Goal: Information Seeking & Learning: Learn about a topic

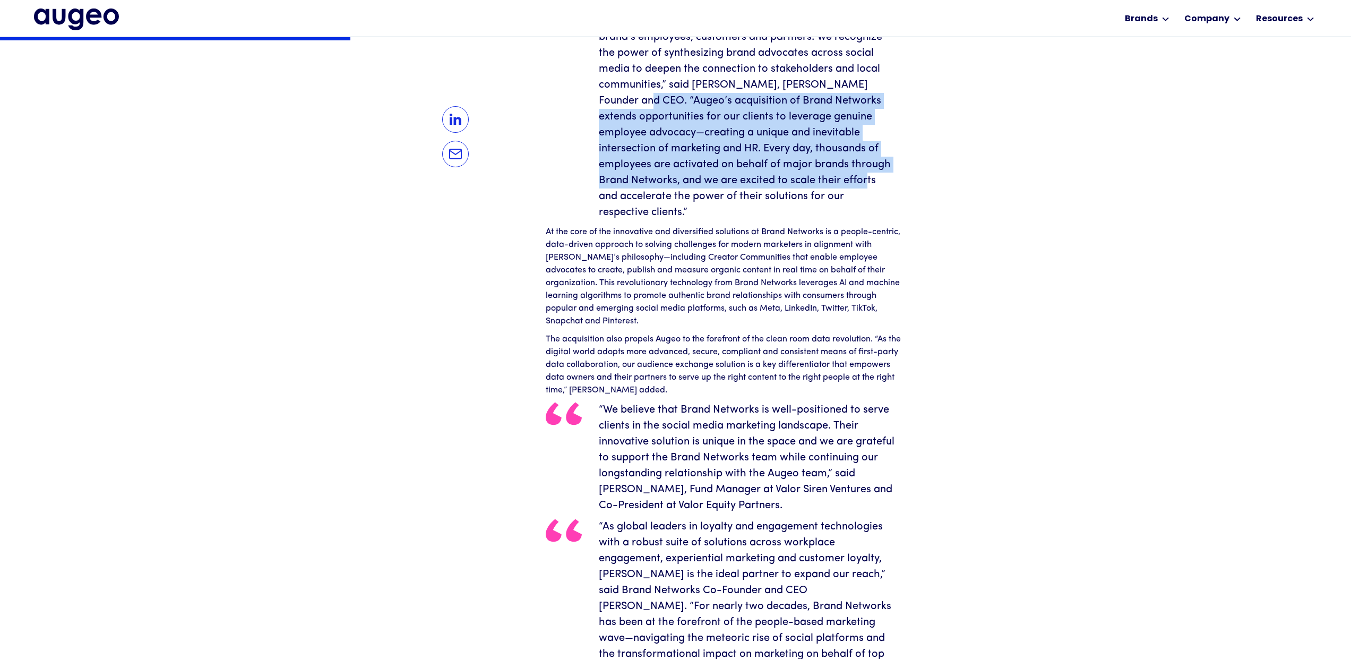
scroll to position [586, 0]
drag, startPoint x: 604, startPoint y: 99, endPoint x: 785, endPoint y: 197, distance: 206.1
click at [785, 197] on blockquote "“We are eager to cultivate Brand Network’s innovative paid social solutions tha…" at bounding box center [726, 85] width 361 height 271
copy blockquote "[PERSON_NAME]’s acquisition of Brand Networks extends opportunities for our cli…"
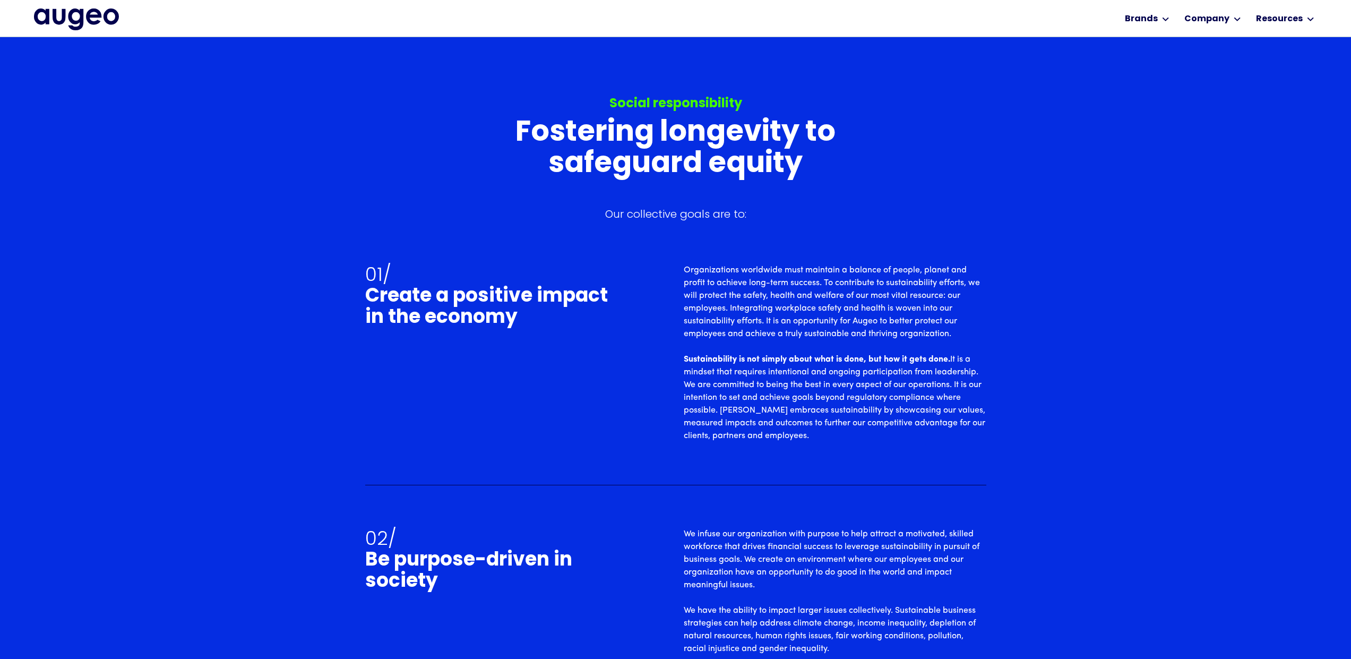
click at [1108, 409] on div "Social responsibility Fostering longevity to safeguard equity Our collective go…" at bounding box center [675, 516] width 1351 height 978
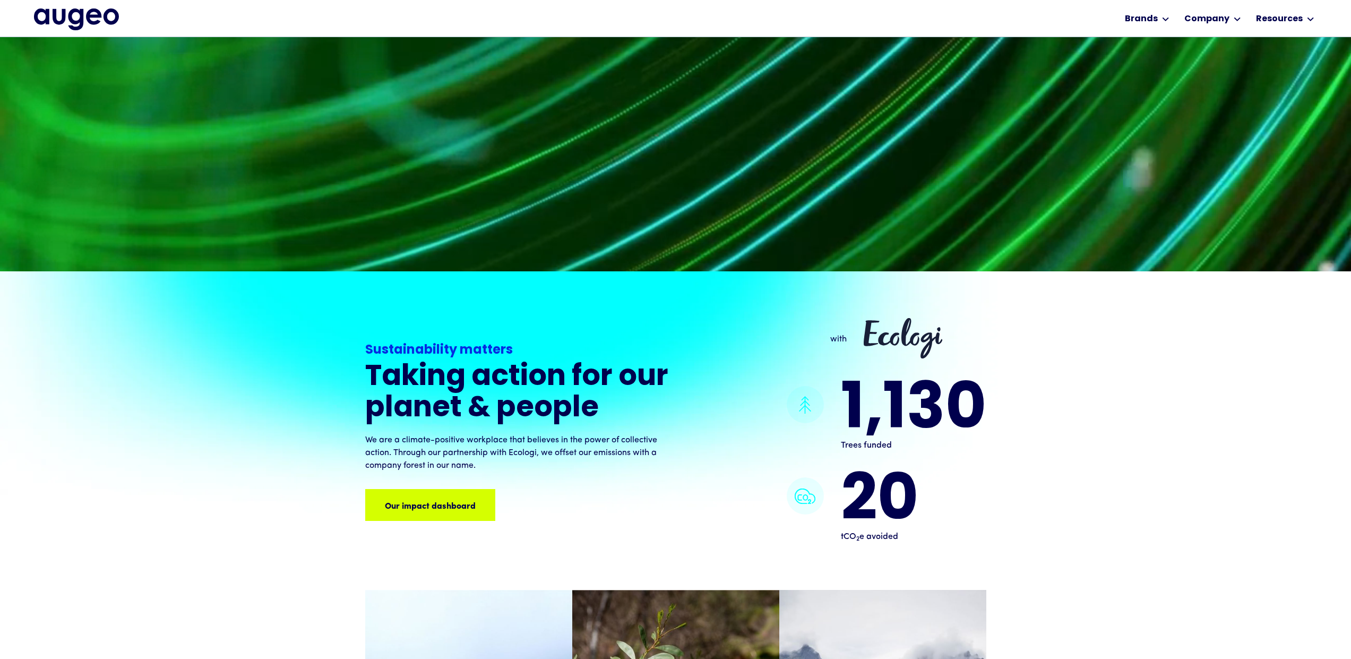
scroll to position [911, 0]
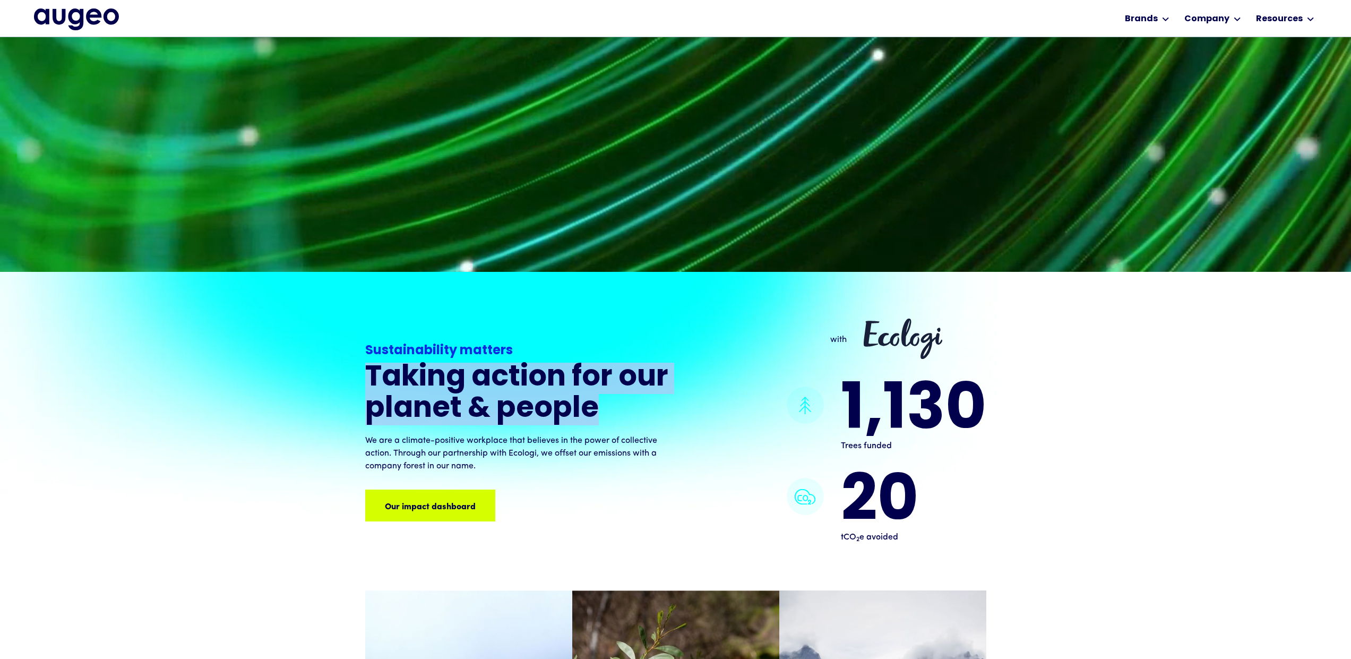
drag, startPoint x: 589, startPoint y: 405, endPoint x: 357, endPoint y: 369, distance: 234.6
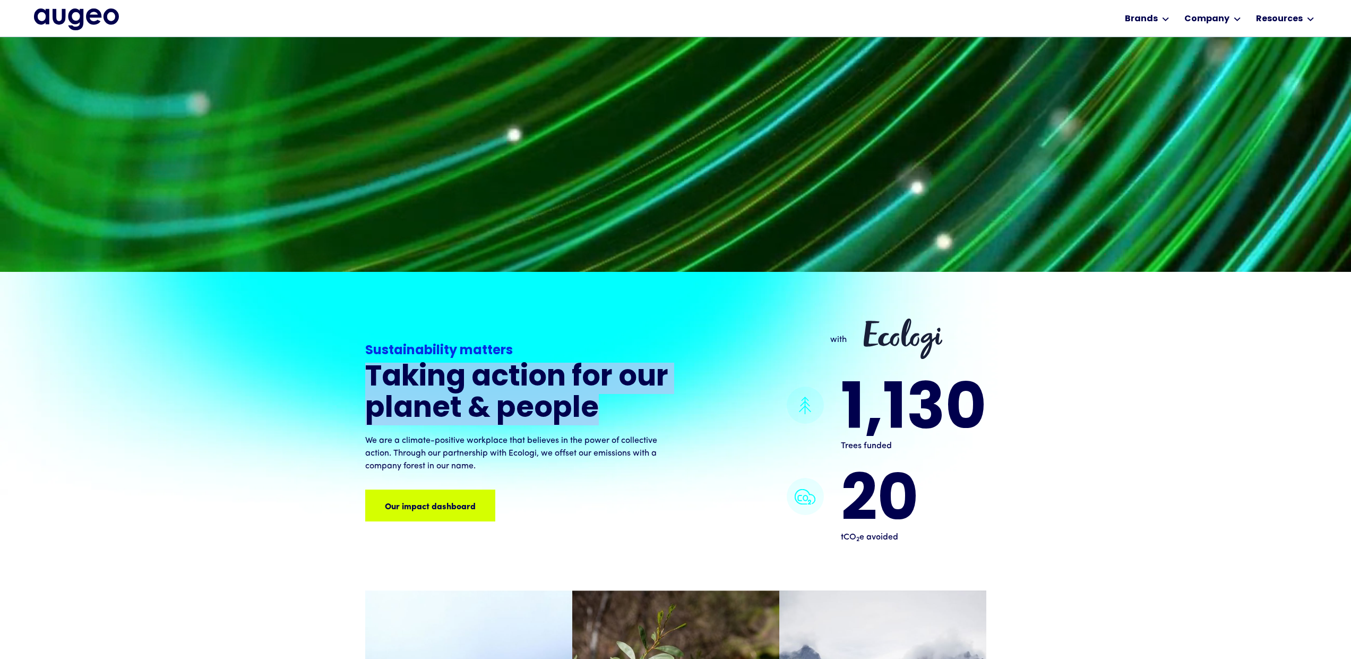
click at [357, 369] on div "Sustainability matters Taking action for our planet & people We are a climate-p…" at bounding box center [675, 571] width 1351 height 599
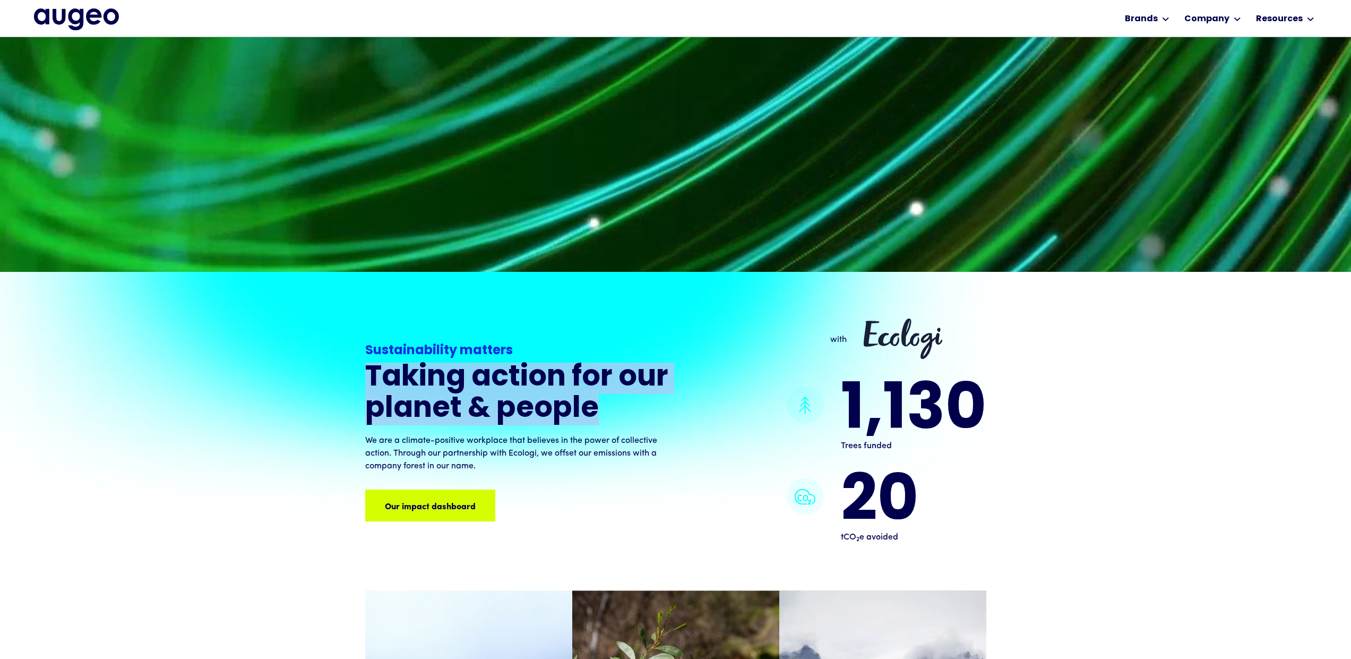
copy h3 "Taking action for our planet & people"
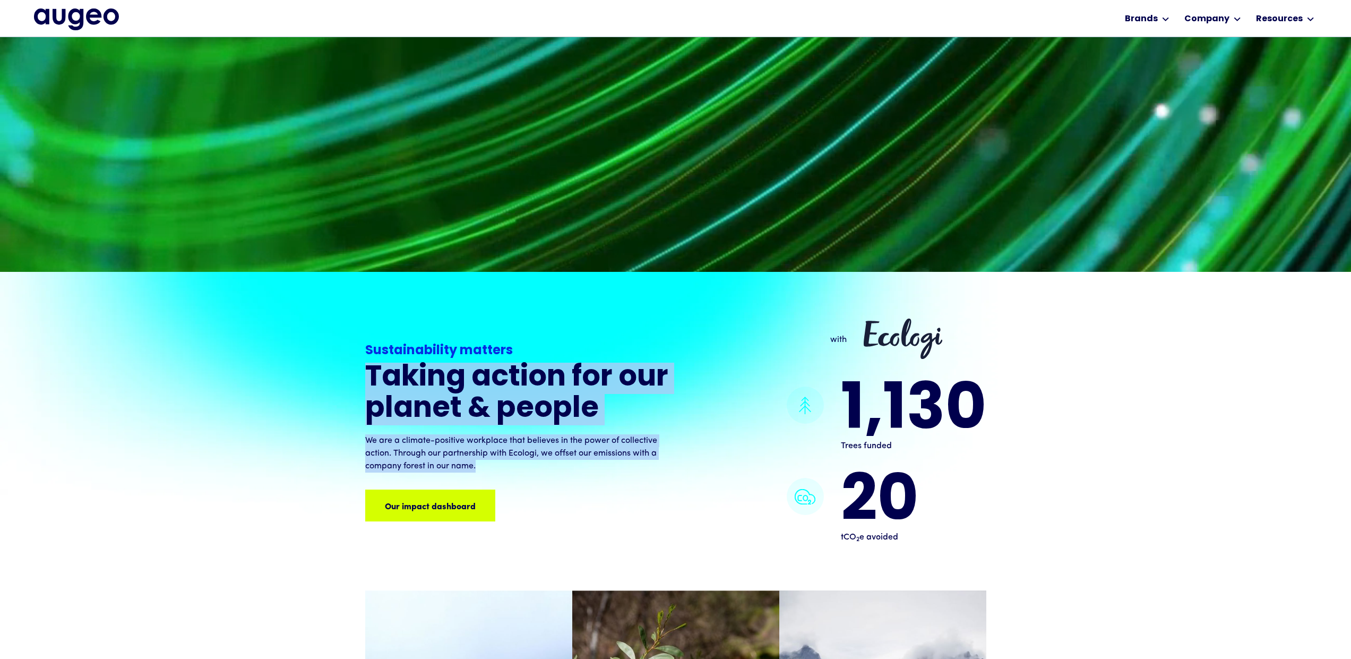
drag, startPoint x: 490, startPoint y: 462, endPoint x: 356, endPoint y: 367, distance: 164.5
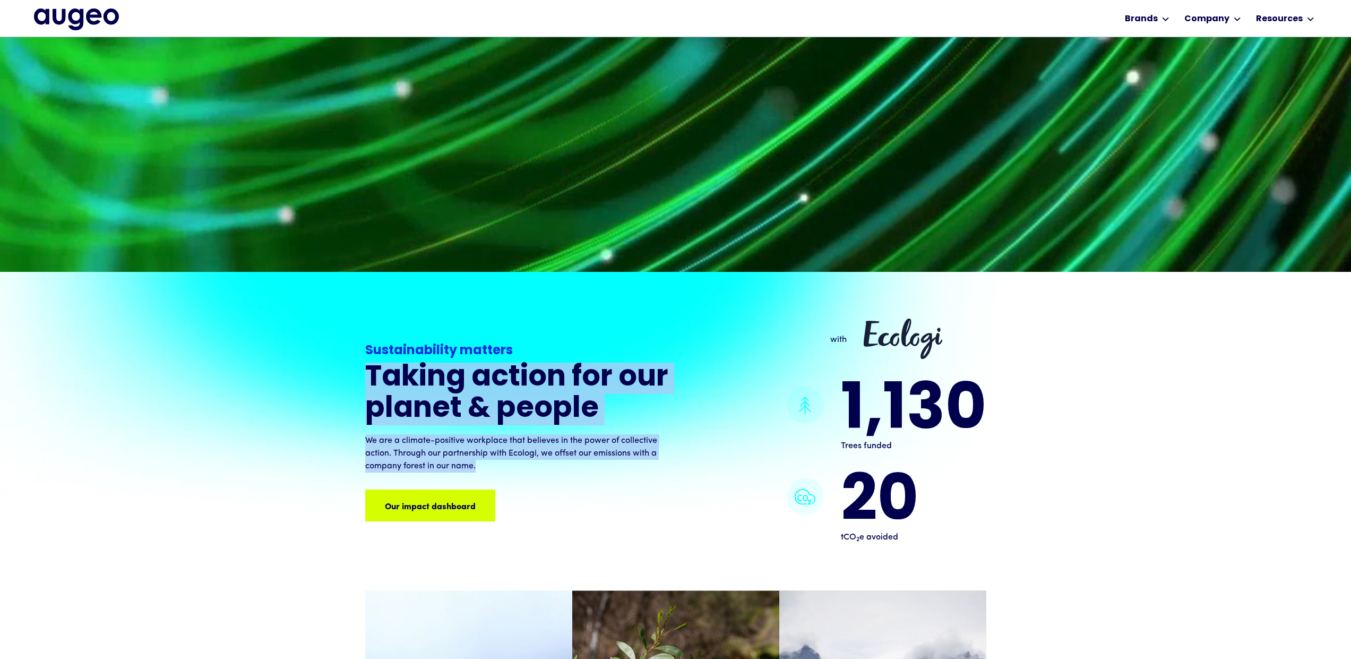
click at [356, 367] on div "Sustainability matters Taking action for our planet & people We are a climate-p…" at bounding box center [675, 571] width 1351 height 599
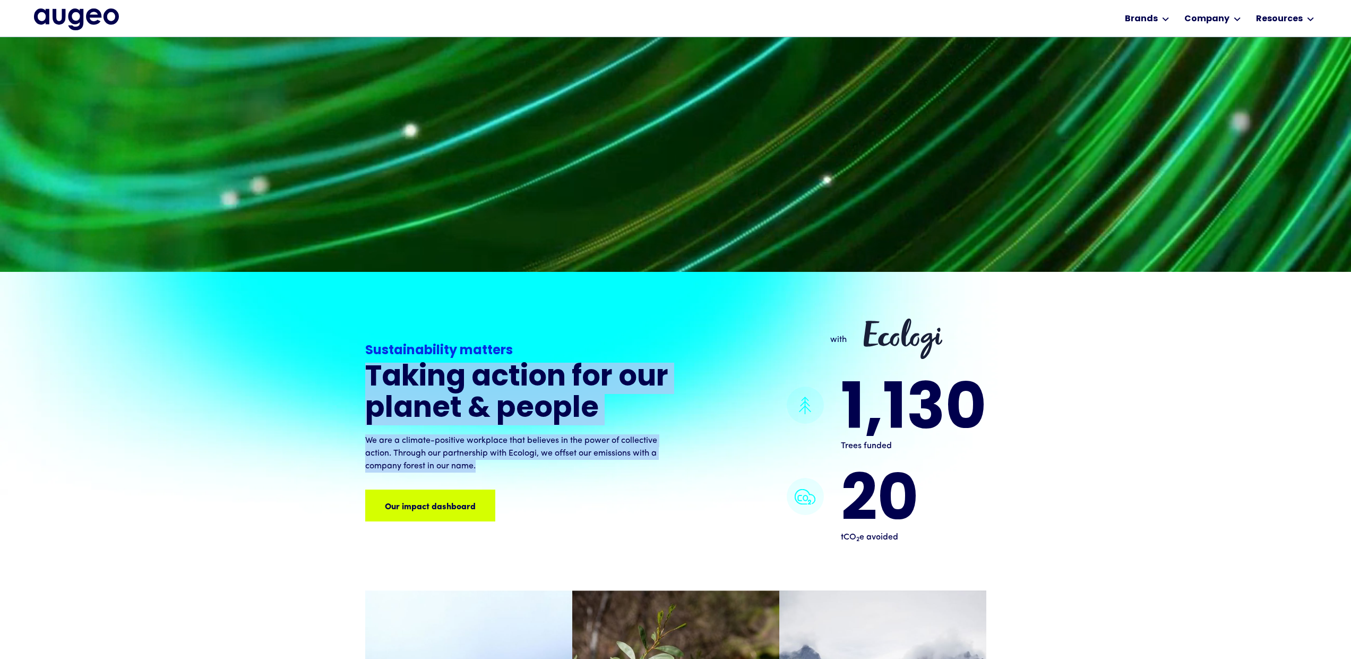
copy div "Taking action for our planet & people We are a climate-positive workplace that …"
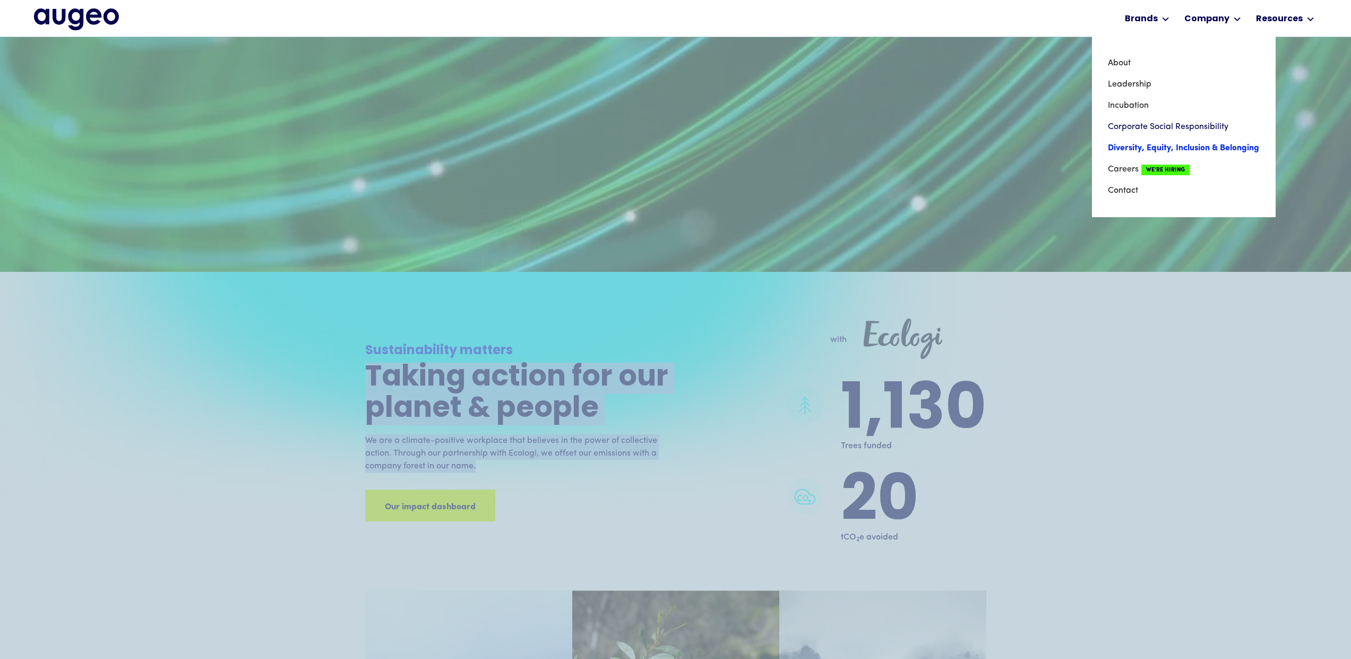
click at [1193, 149] on link "Diversity, Equity, Inclusion & Belonging" at bounding box center [1184, 147] width 152 height 21
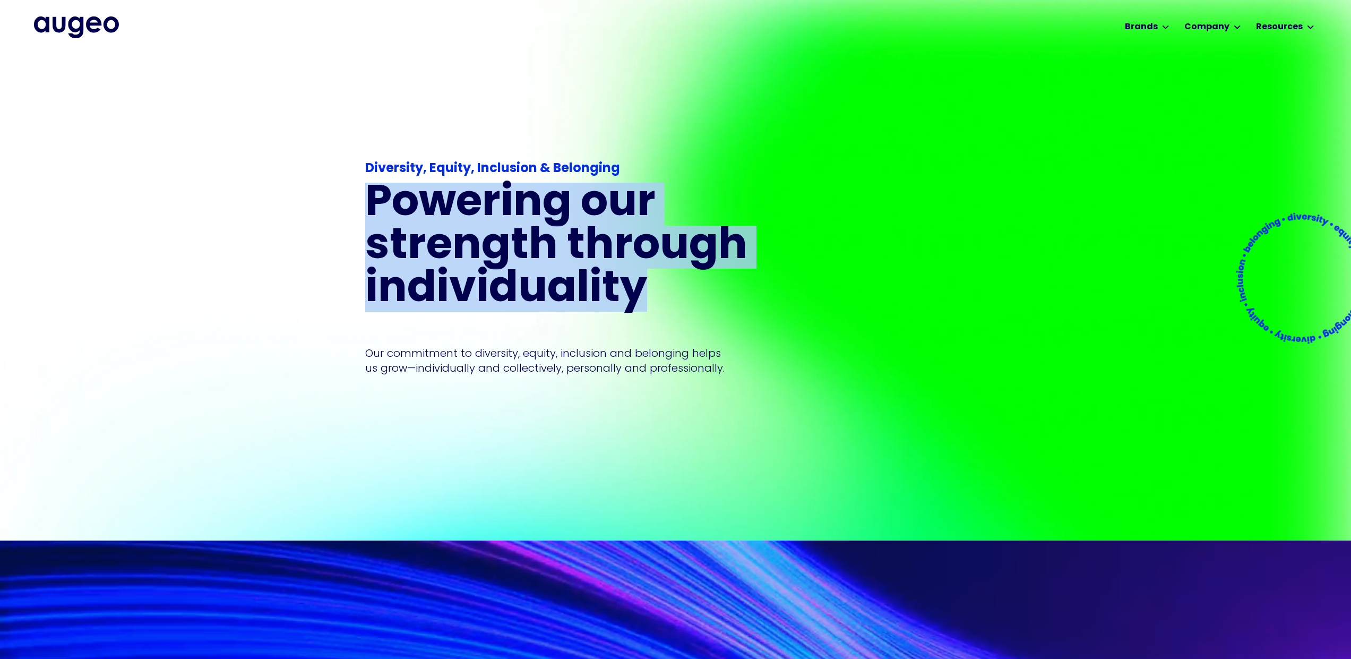
drag, startPoint x: 663, startPoint y: 311, endPoint x: 333, endPoint y: 196, distance: 349.6
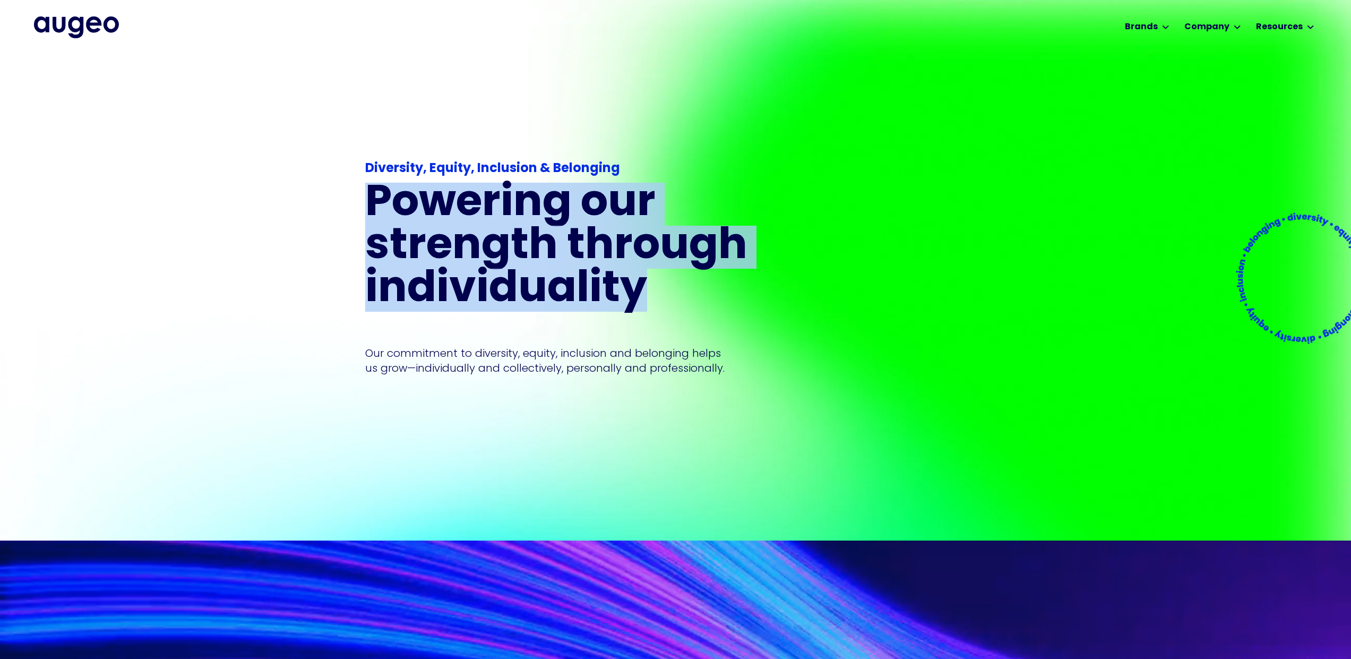
click at [333, 196] on div "Diversity, Equity, Inclusion & Belonging Powering our strength through individu…" at bounding box center [675, 296] width 1351 height 487
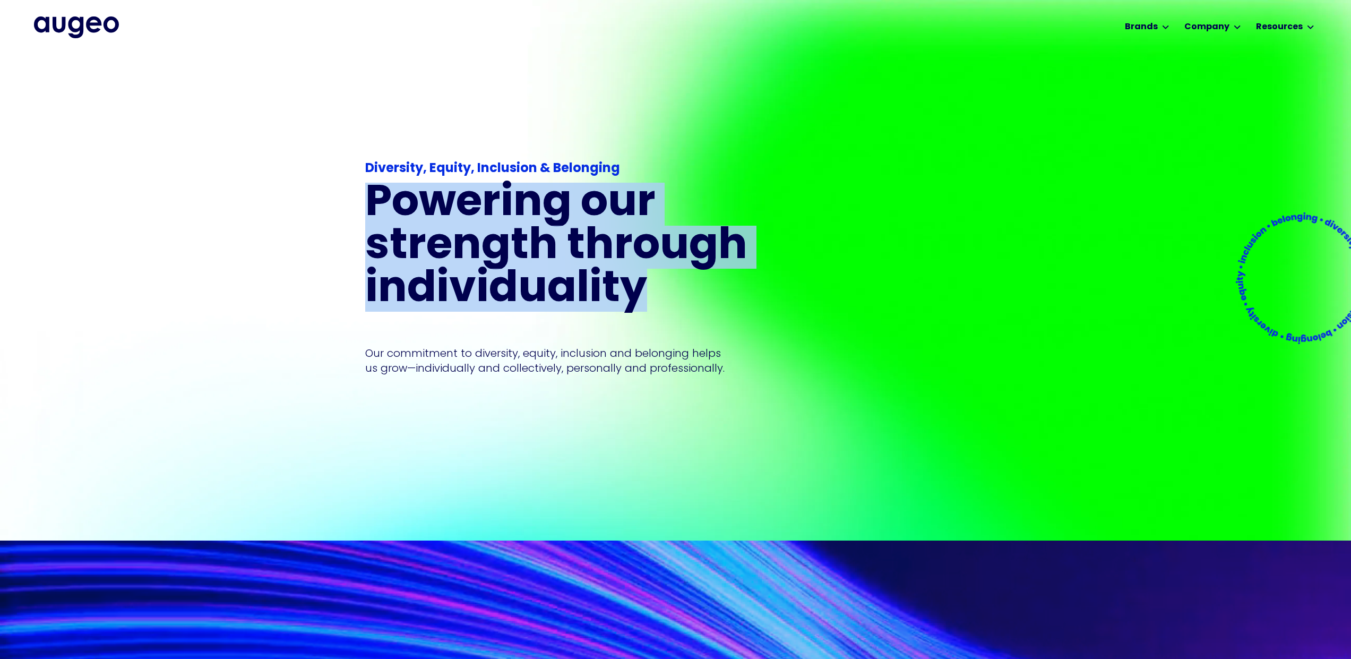
copy h1 "Powering our strength through individuality"
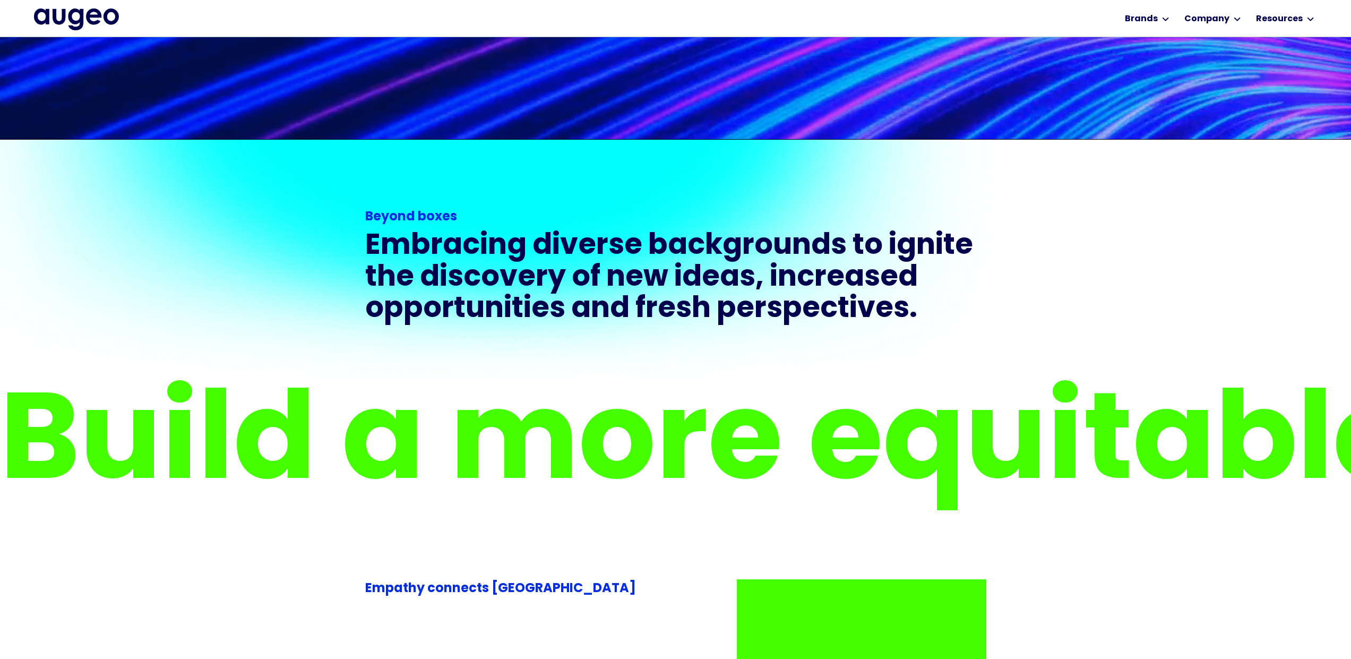
scroll to position [1044, 0]
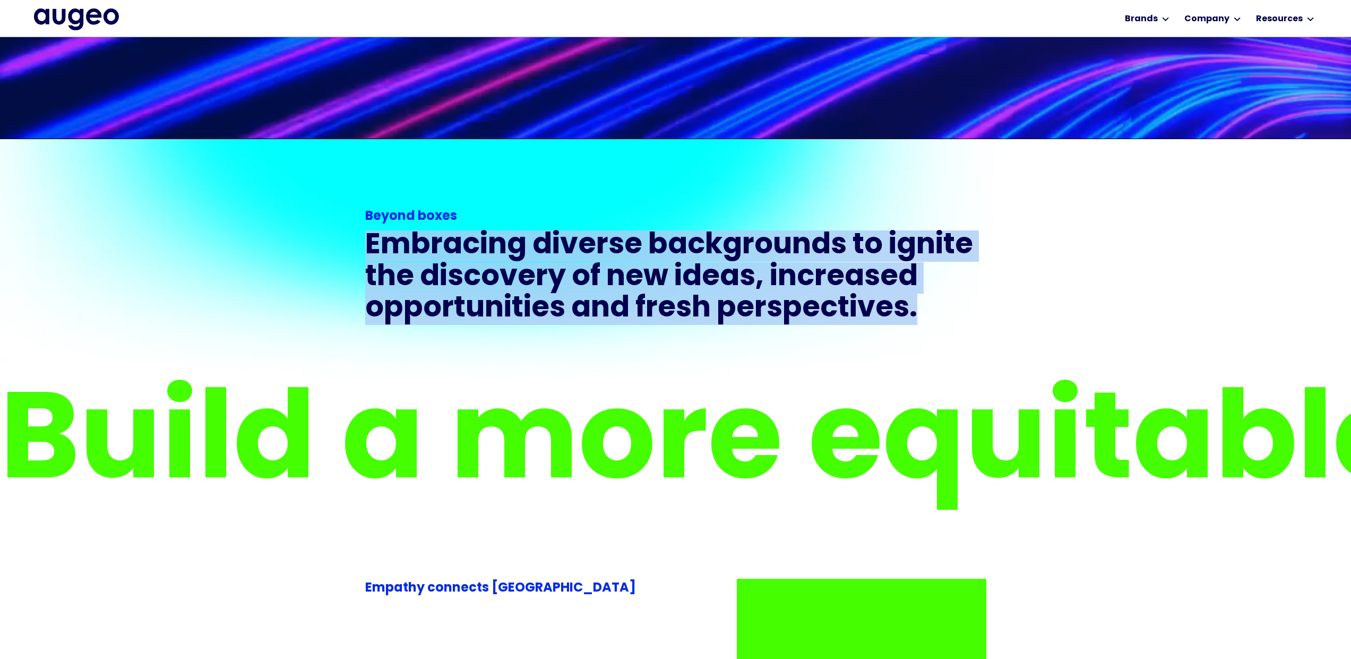
drag, startPoint x: 834, startPoint y: 299, endPoint x: 343, endPoint y: 252, distance: 493.2
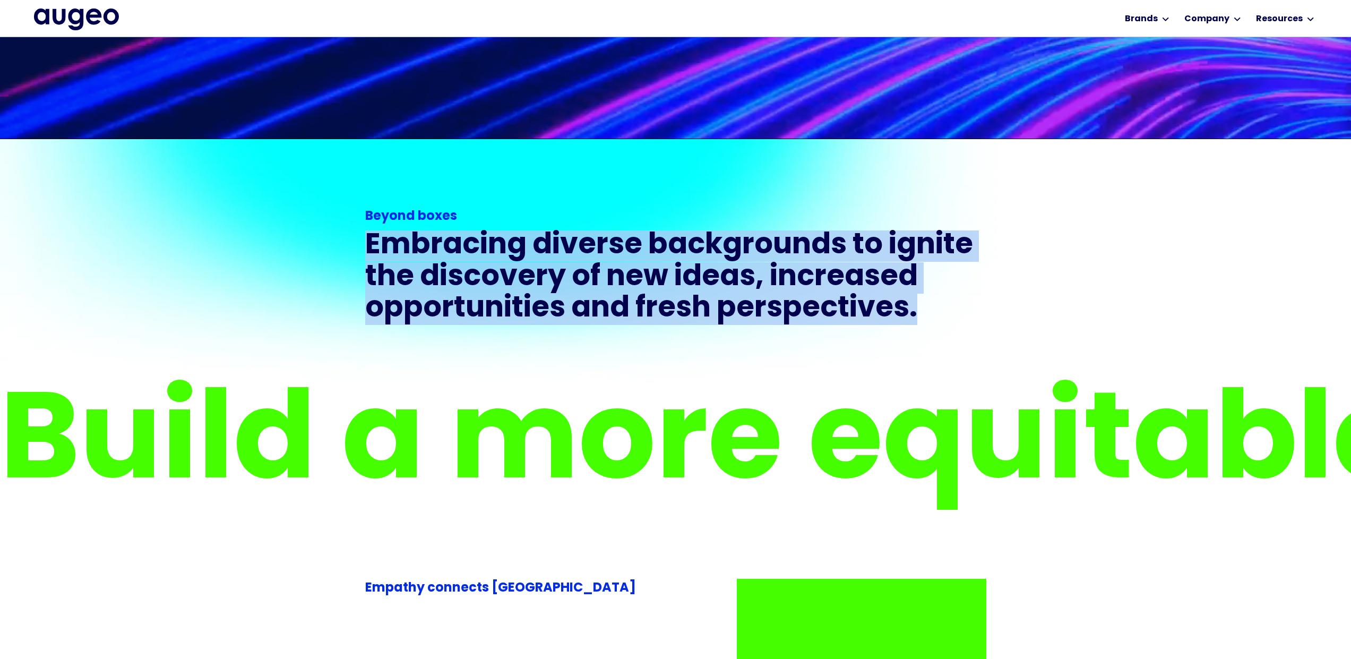
click at [343, 252] on div "Beyond boxes Embracing diverse backgrounds to ignite the discovery of new ideas…" at bounding box center [675, 240] width 1351 height 203
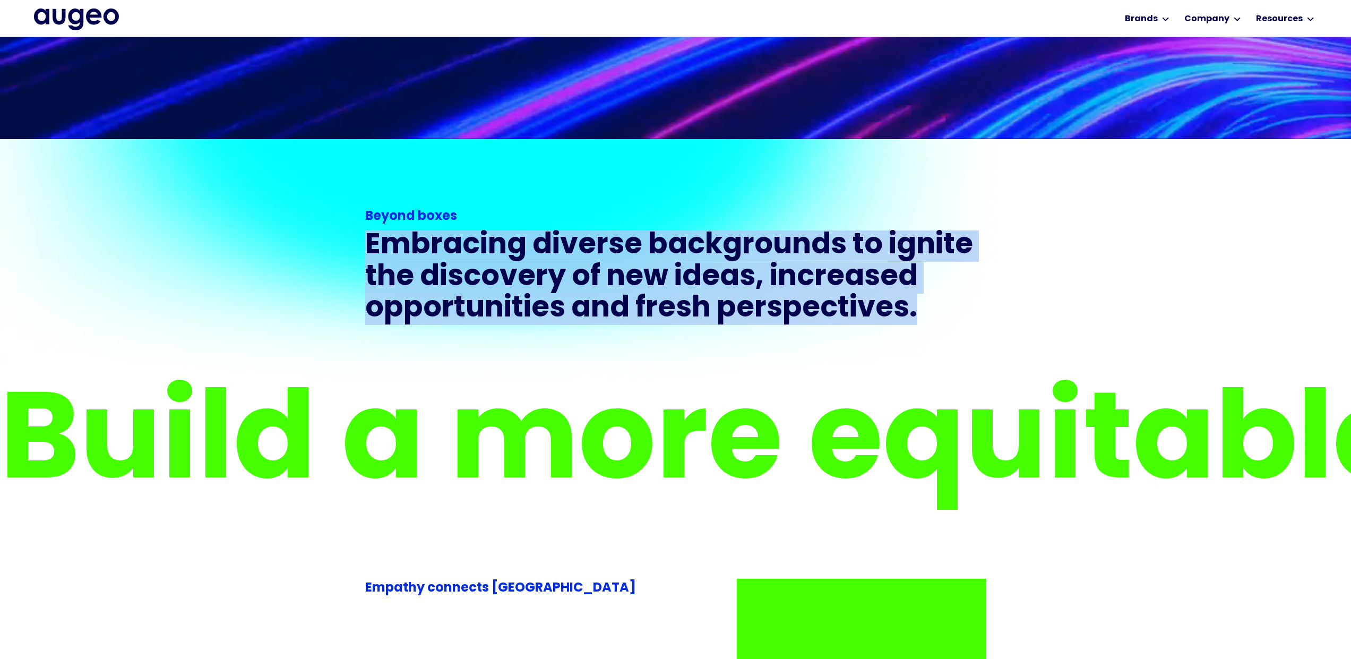
copy h3 "Embracing diverse backgrounds to ignite the discovery of new ideas, increased o…"
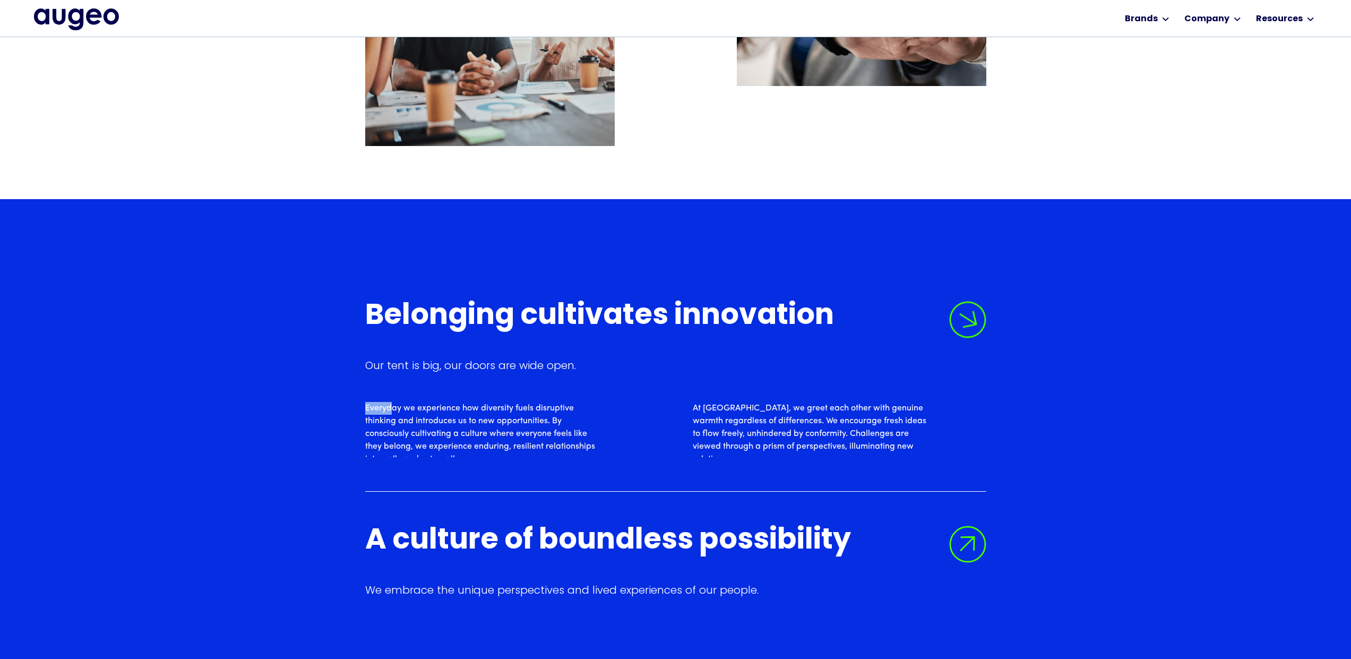
scroll to position [1962, 0]
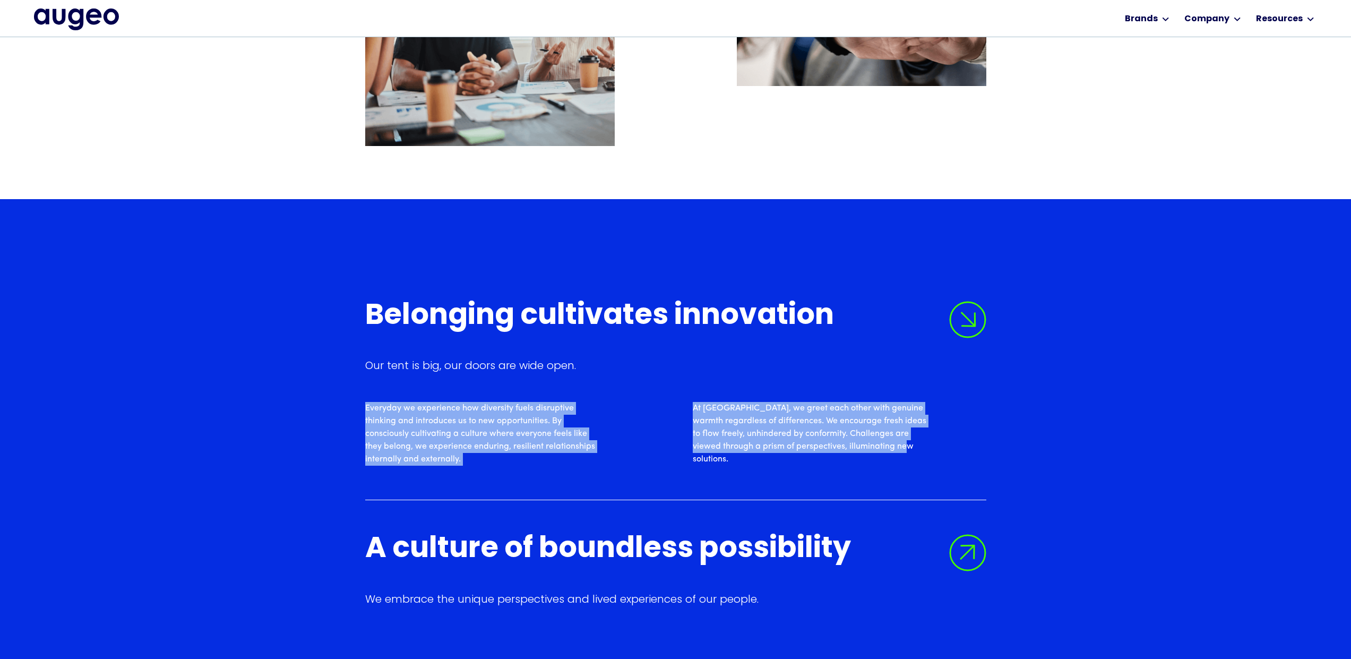
drag, startPoint x: 365, startPoint y: 404, endPoint x: 862, endPoint y: 470, distance: 501.6
click at [862, 470] on div "Belonging cultivates innovation Our tent is big, our doors are wide open. Every…" at bounding box center [675, 400] width 621 height 199
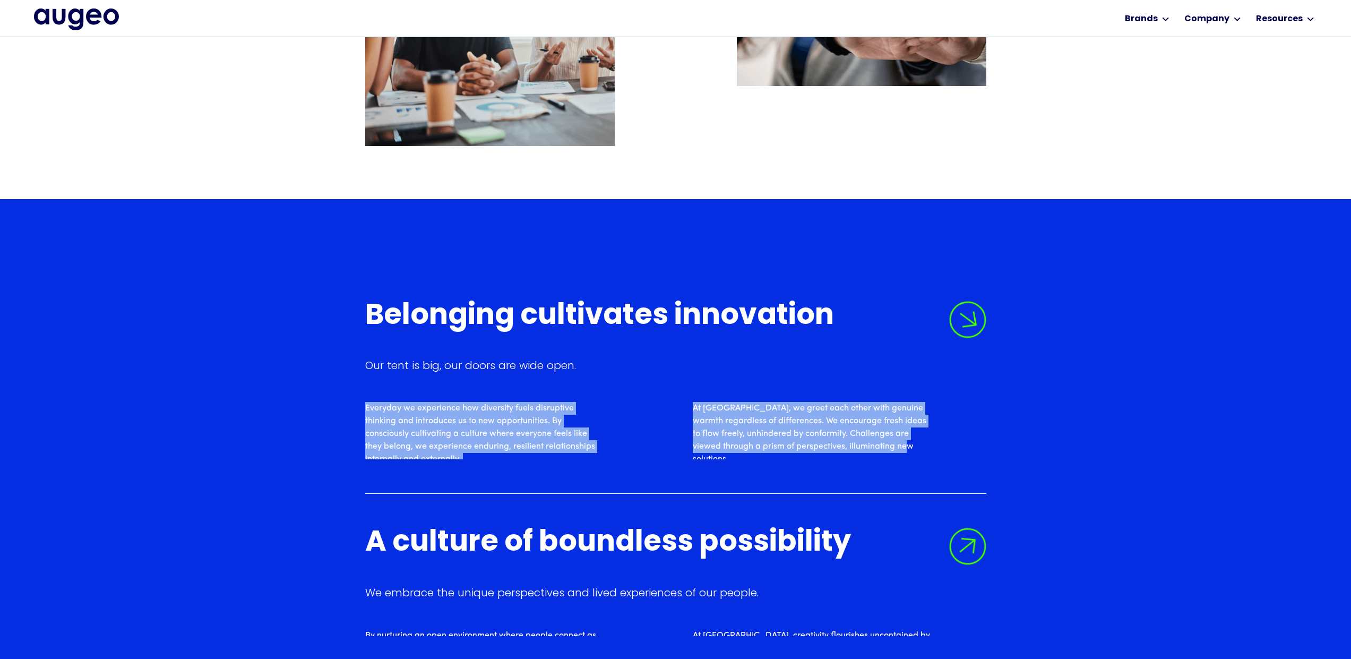
copy div "Everyday we experience how diversity fuels disruptive thinking and introduces u…"
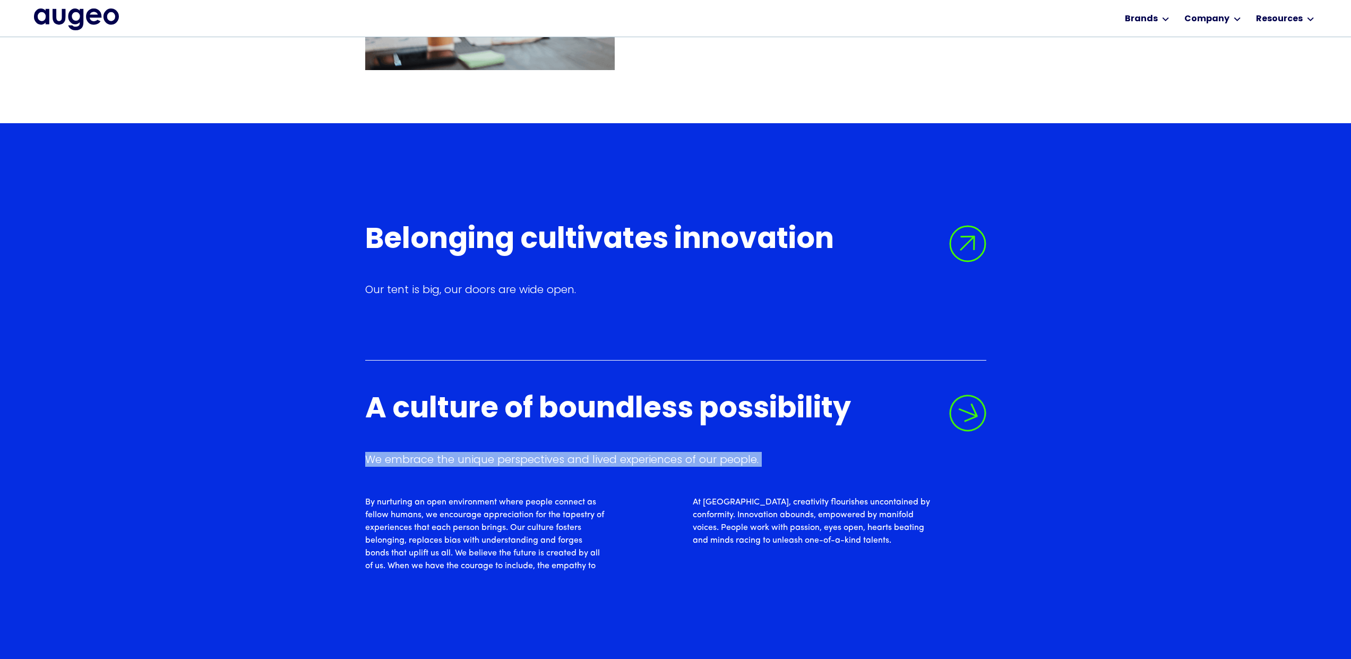
scroll to position [2038, 0]
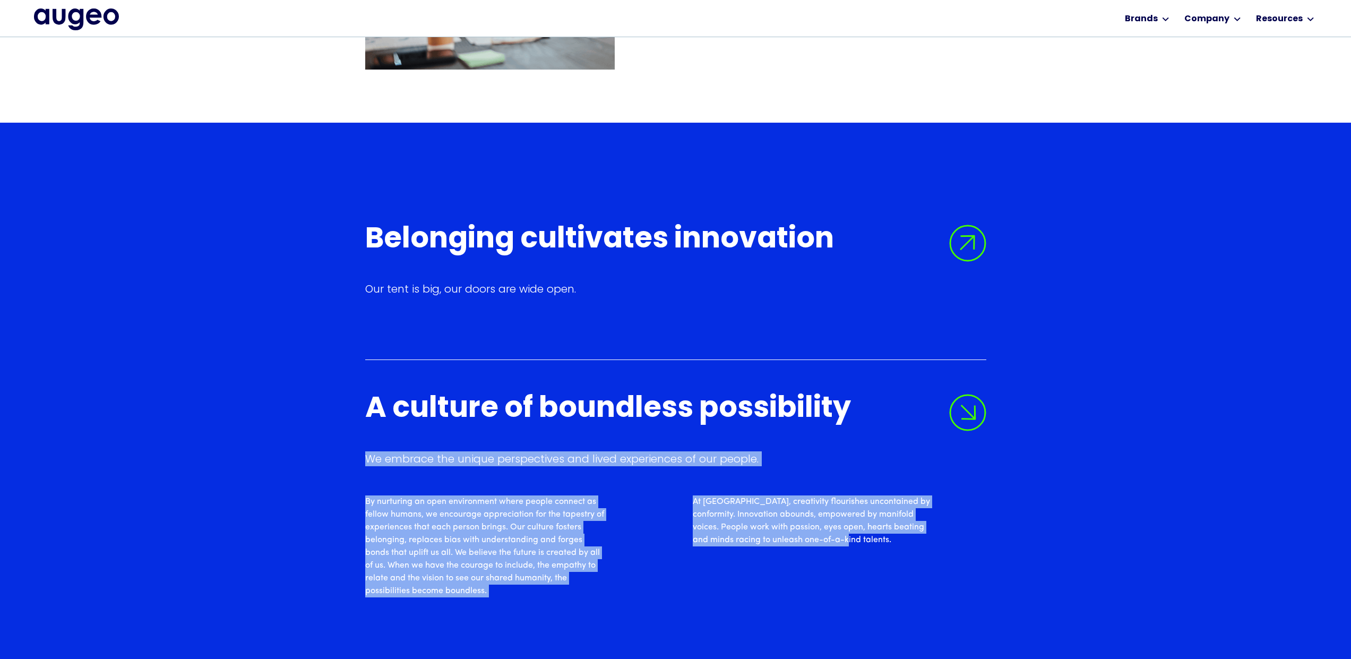
drag, startPoint x: 361, startPoint y: 454, endPoint x: 822, endPoint y: 579, distance: 477.2
click at [822, 579] on div "Belonging cultivates innovation Our tent is big, our doors are wide open. Every…" at bounding box center [675, 428] width 1351 height 610
copy div "We embrace the unique perspectives and lived experiences of our people. By nurt…"
